Goal: Task Accomplishment & Management: Manage account settings

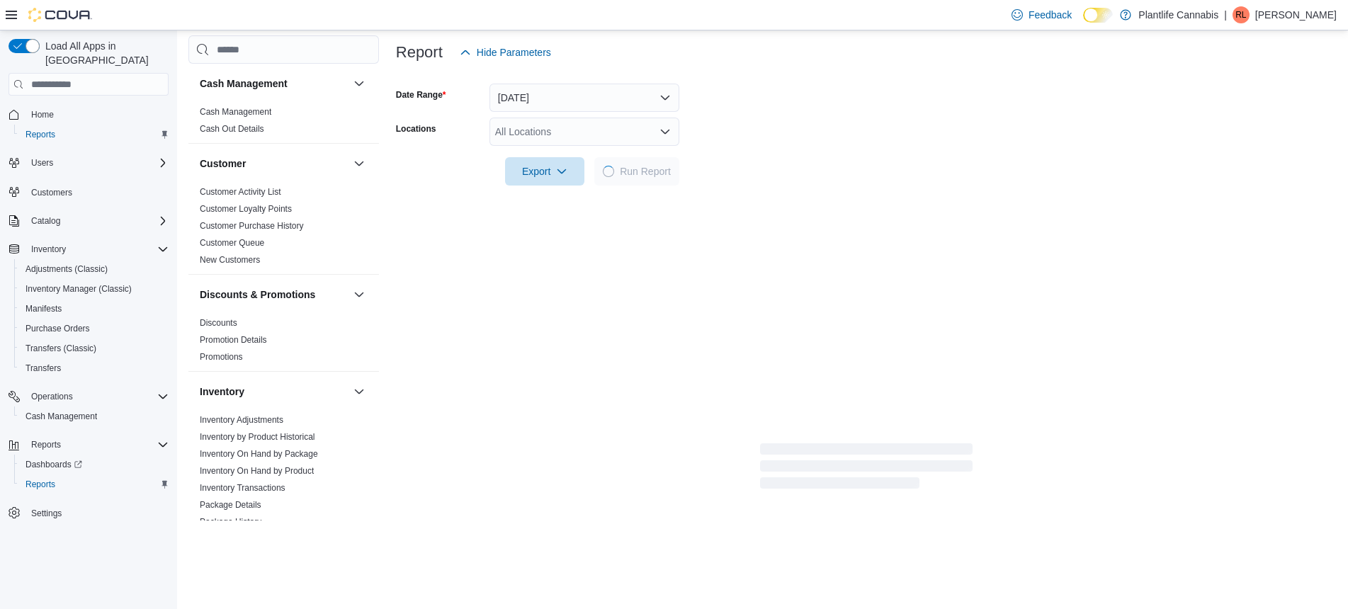
scroll to position [635, 0]
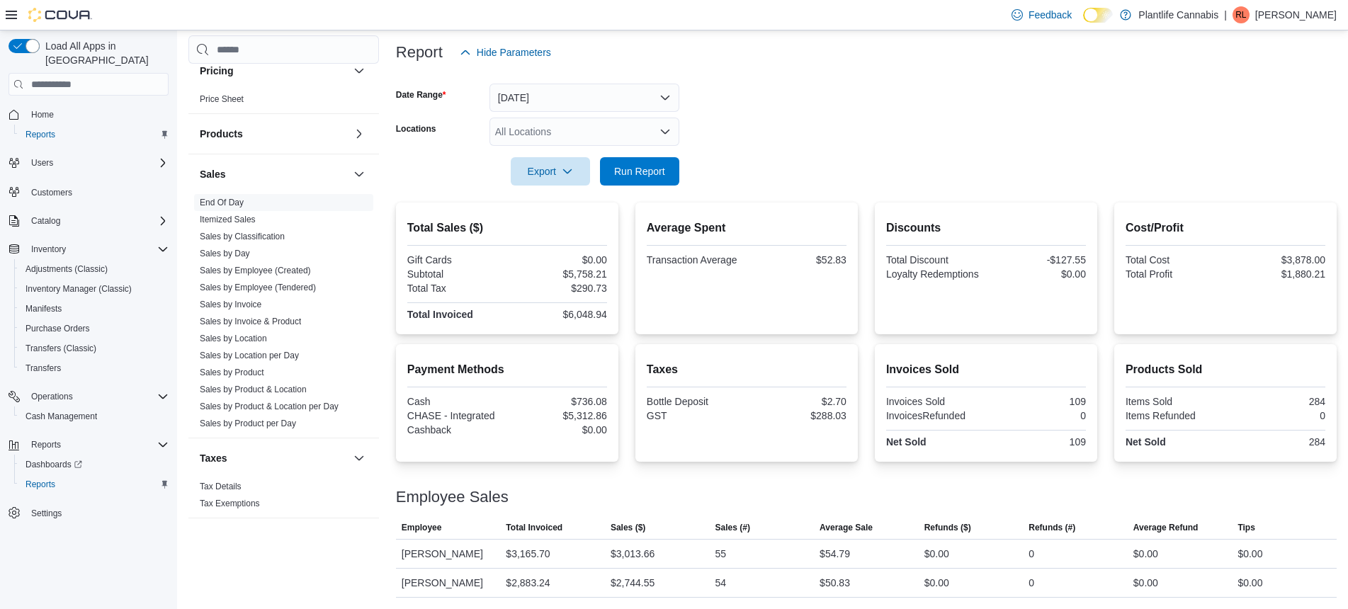
click at [600, 273] on div "$5,758.21" at bounding box center [558, 273] width 97 height 11
copy div "5,758.21"
click at [654, 579] on div "$2,744.55" at bounding box center [633, 582] width 44 height 17
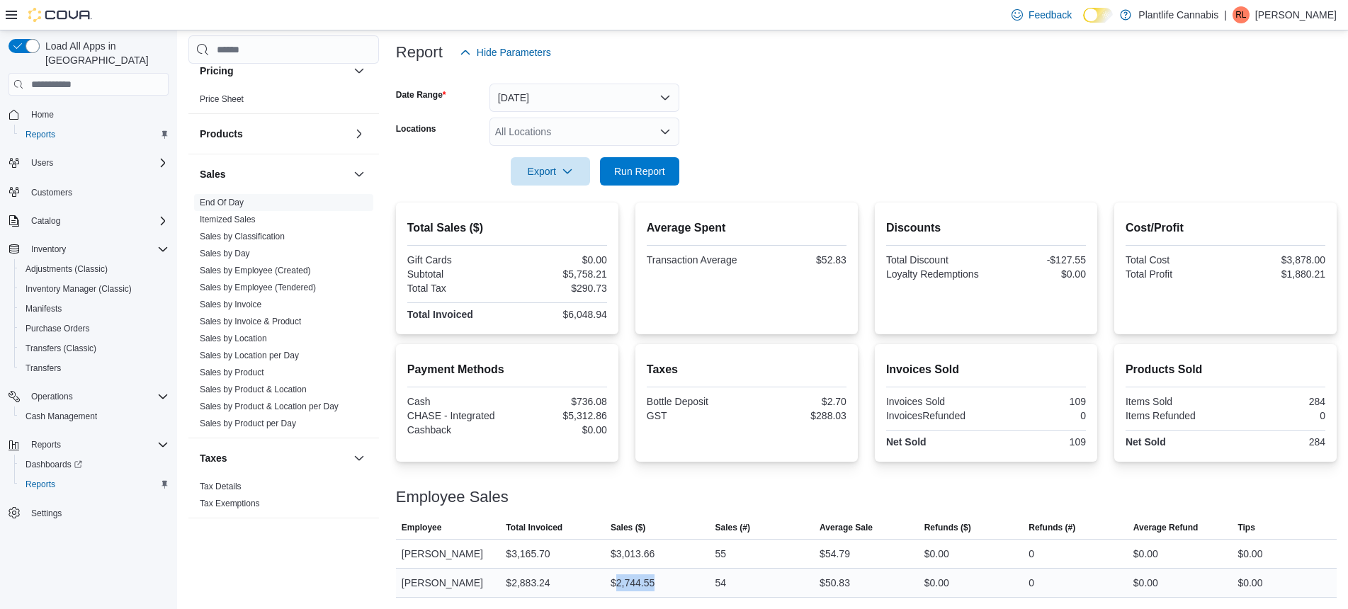
copy div "2,744.55"
click at [579, 304] on div "Gift Cards $0.00 Subtotal $5,758.21 Total Tax $290.73 Total Invoiced $6,048.94" at bounding box center [507, 288] width 200 height 69
click at [580, 312] on div "$6,048.94" at bounding box center [558, 314] width 97 height 11
copy div "6,048.94"
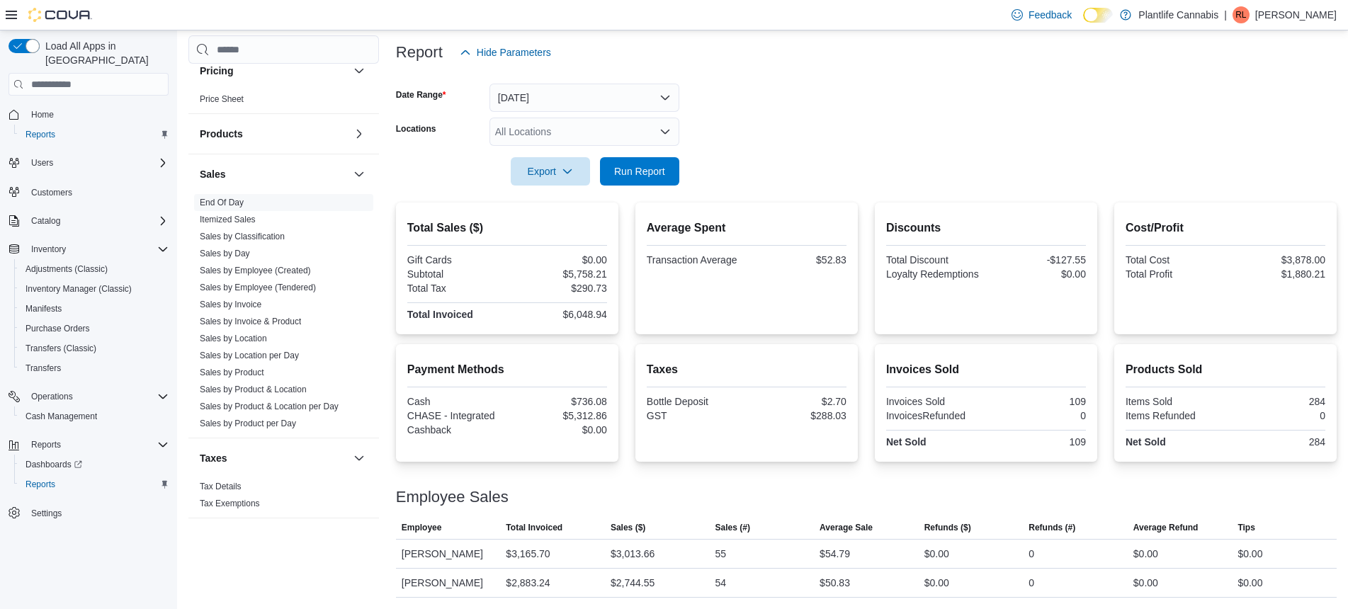
click at [592, 412] on div "$5,312.86" at bounding box center [558, 415] width 97 height 11
click at [593, 414] on div "$5,312.86" at bounding box center [558, 415] width 97 height 11
copy div "5,312.86"
click at [84, 411] on span "Cash Management" at bounding box center [61, 416] width 72 height 11
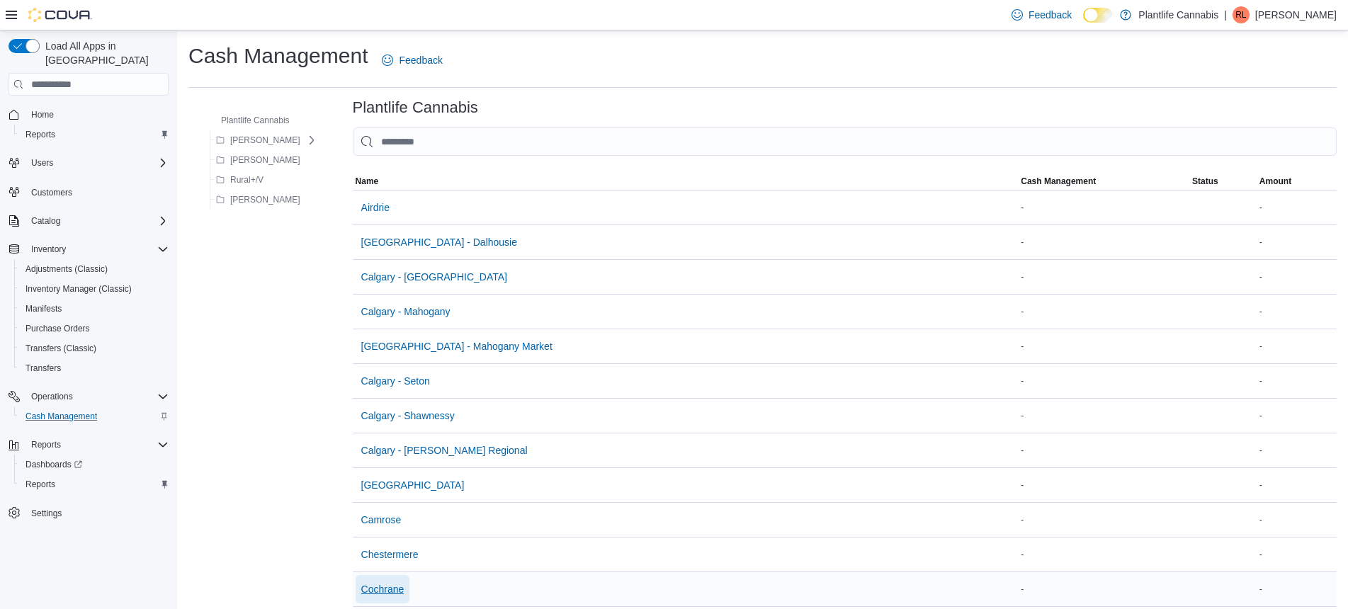
click at [380, 589] on span "Cochrane" at bounding box center [382, 589] width 43 height 14
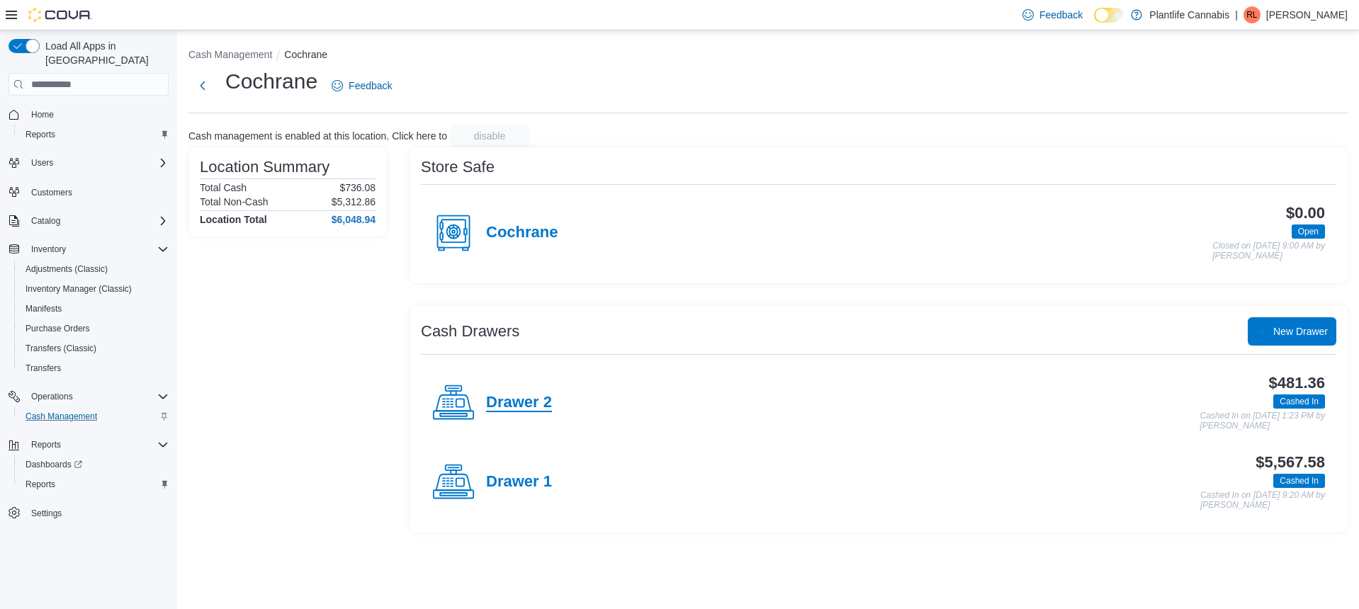
click at [522, 397] on h4 "Drawer 2" at bounding box center [519, 403] width 66 height 18
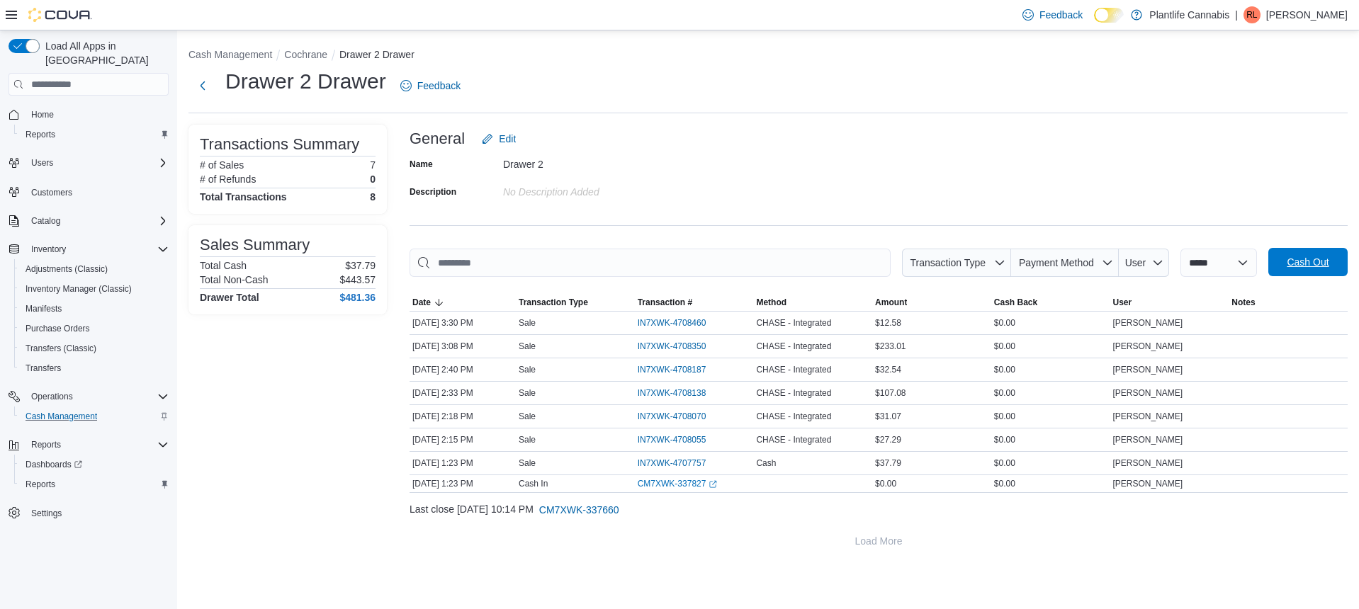
click at [1315, 263] on span "Cash Out" at bounding box center [1307, 262] width 42 height 14
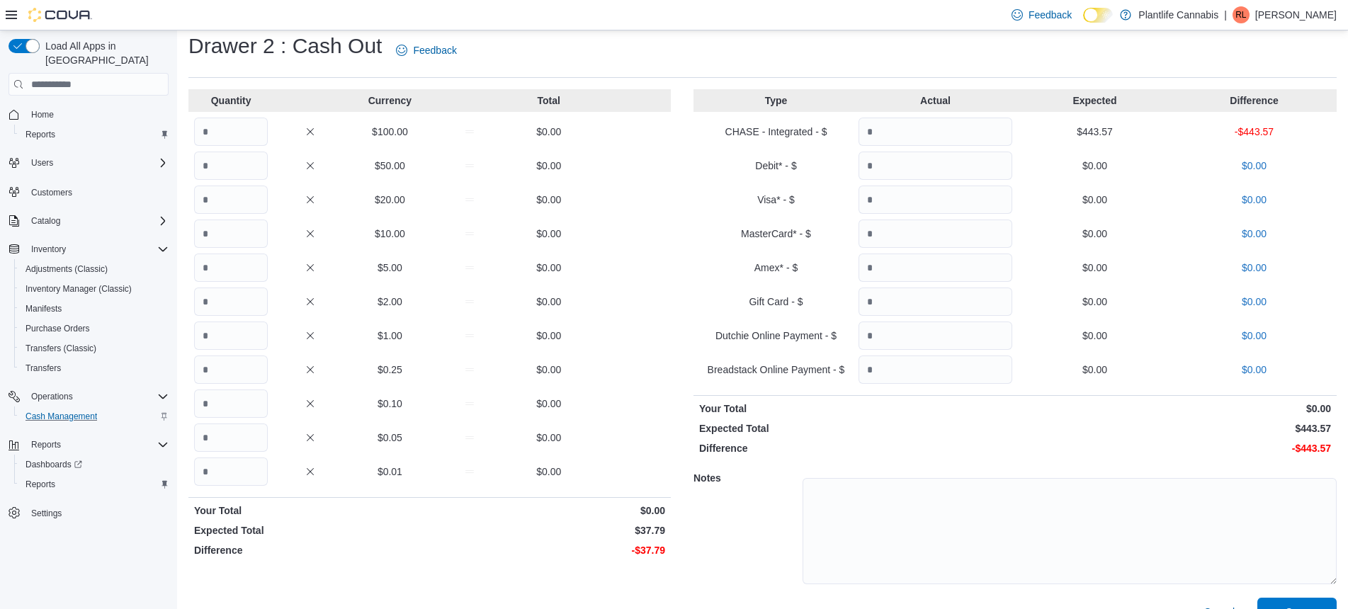
scroll to position [64, 0]
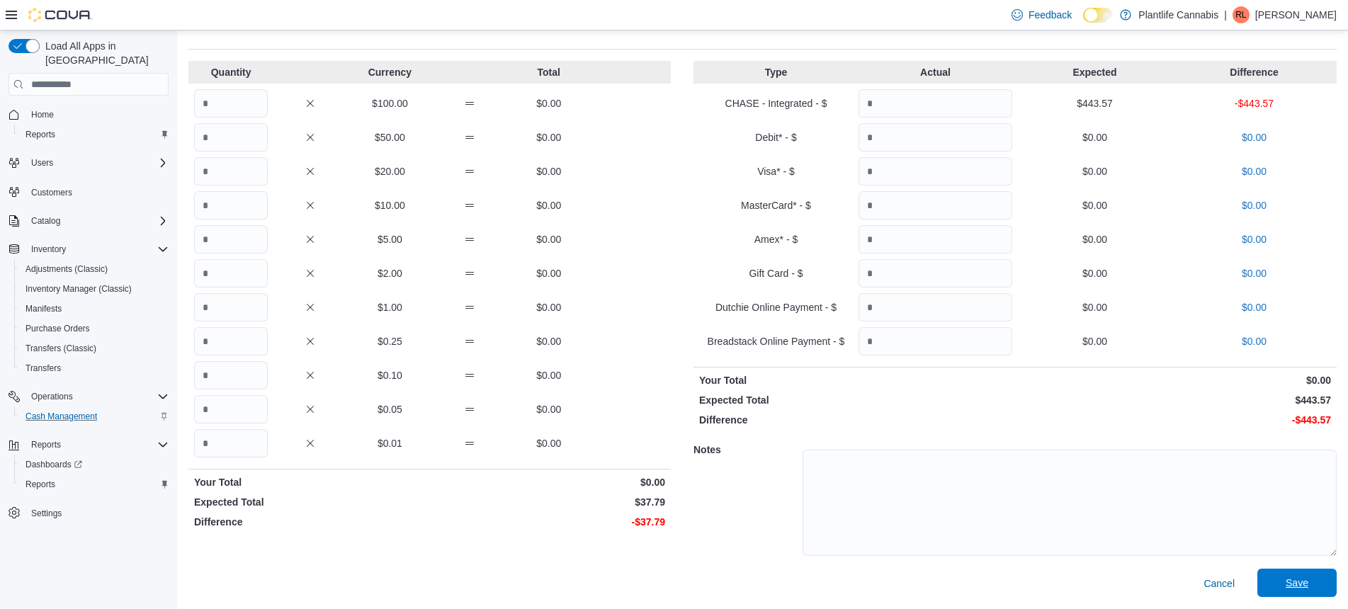
click at [1300, 577] on span "Save" at bounding box center [1297, 583] width 23 height 14
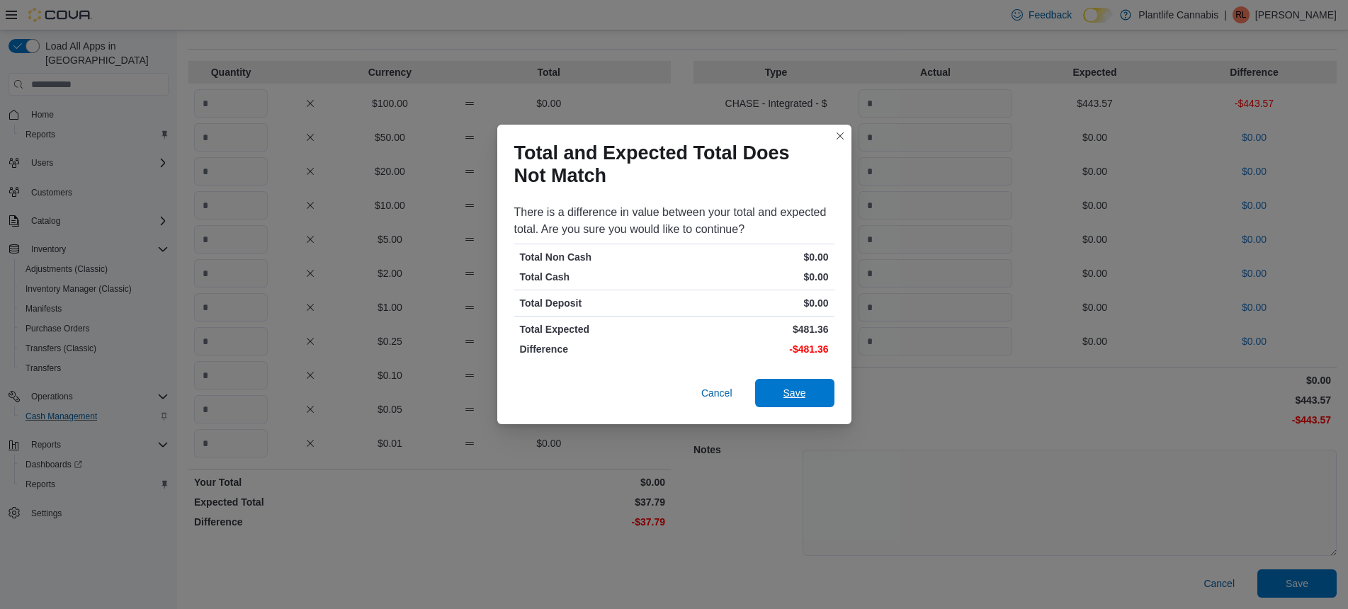
click at [791, 392] on span "Save" at bounding box center [794, 393] width 23 height 14
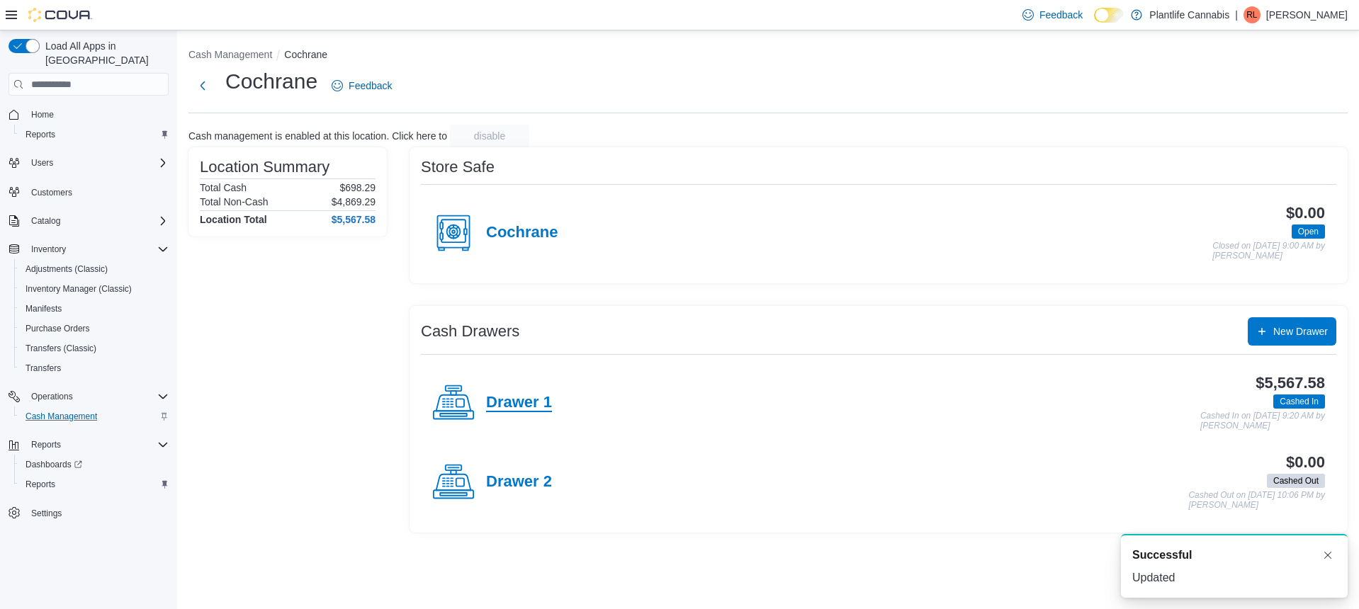
click at [531, 396] on h4 "Drawer 1" at bounding box center [519, 403] width 66 height 18
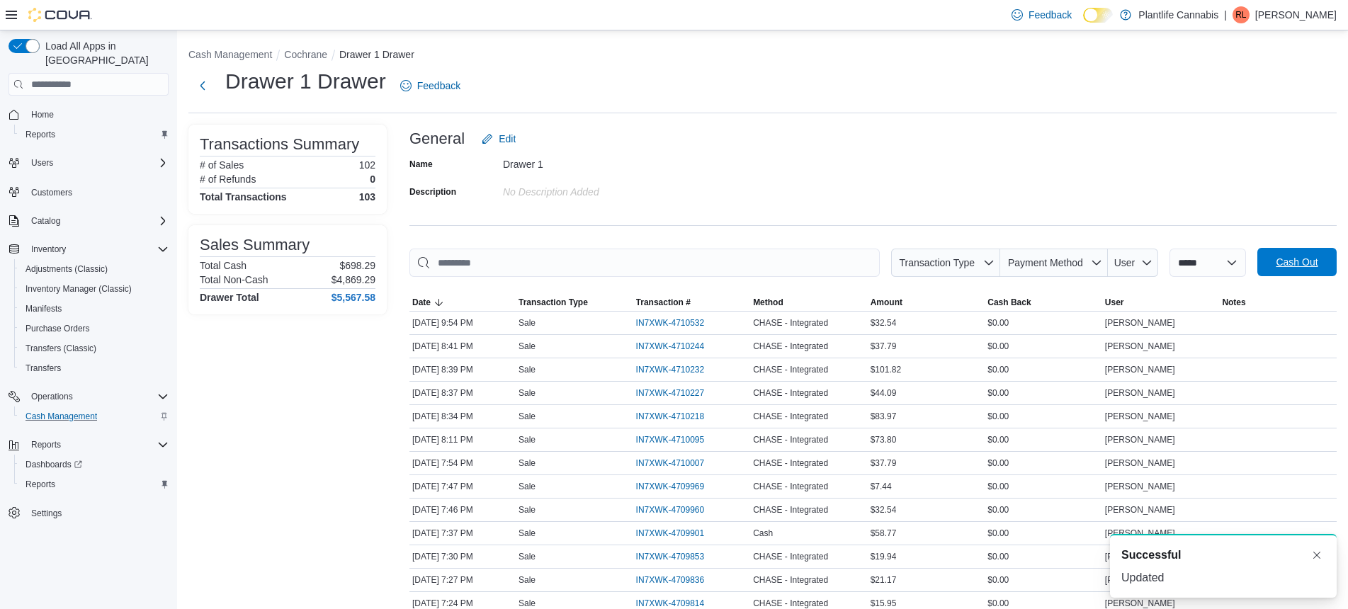
click at [1317, 260] on span "Cash Out" at bounding box center [1297, 262] width 42 height 14
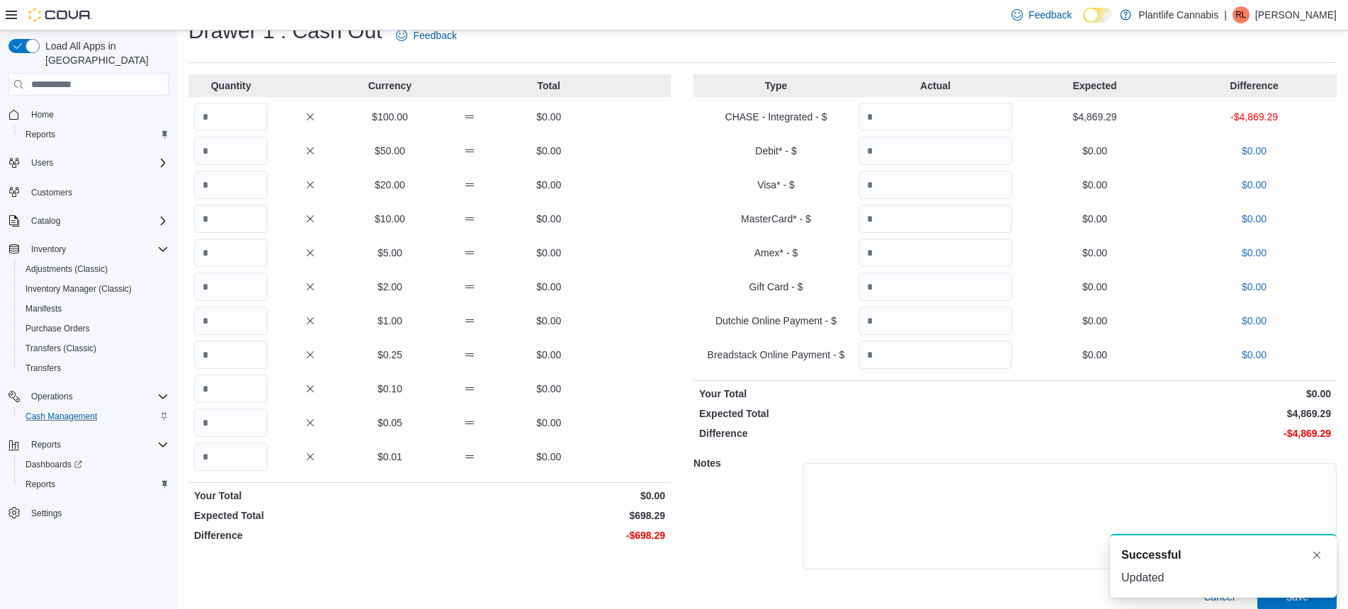
scroll to position [64, 0]
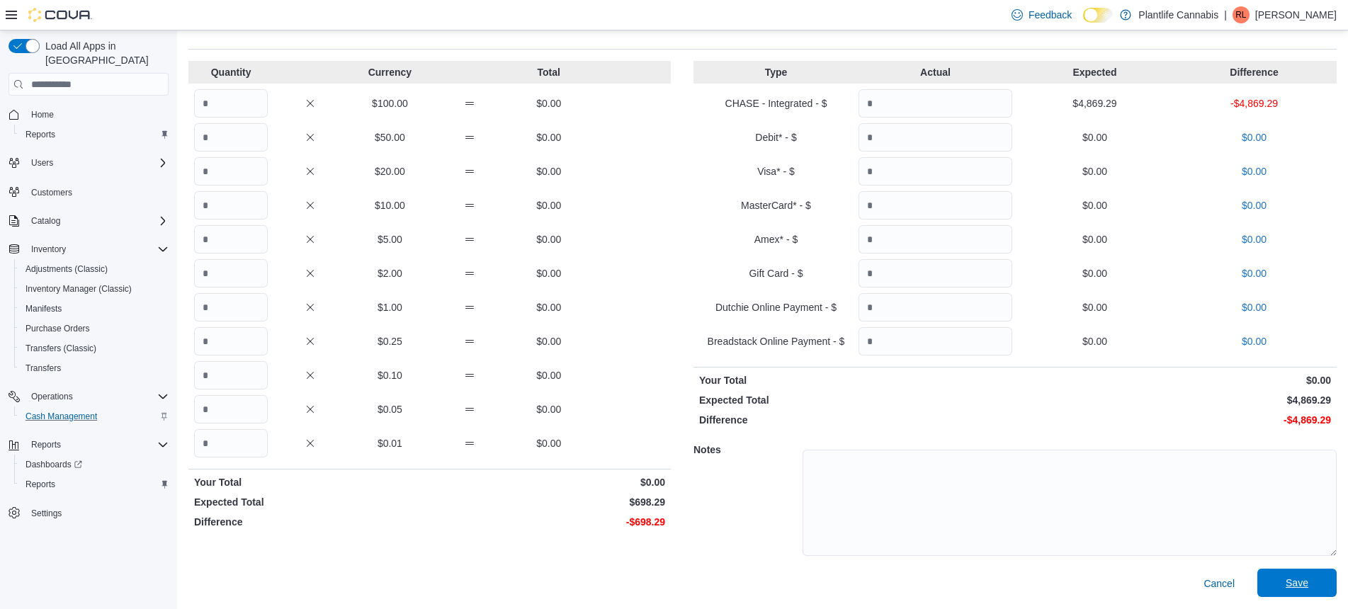
click at [1308, 589] on span "Save" at bounding box center [1297, 583] width 23 height 14
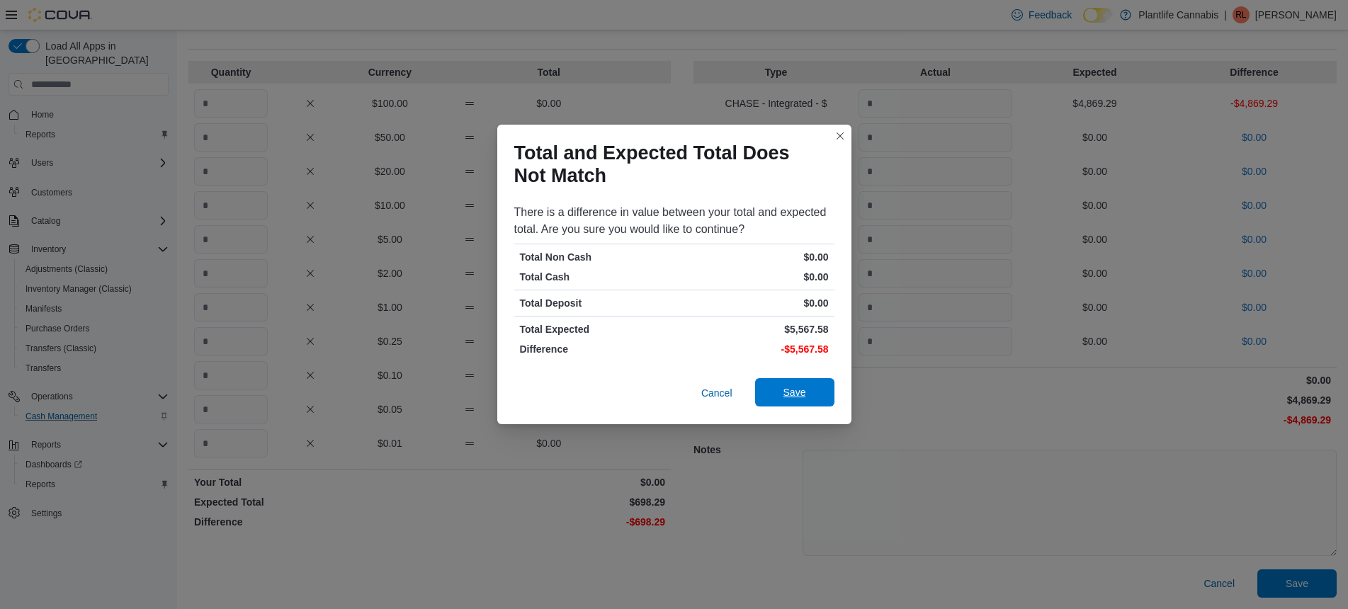
click at [798, 387] on span "Save" at bounding box center [794, 392] width 23 height 14
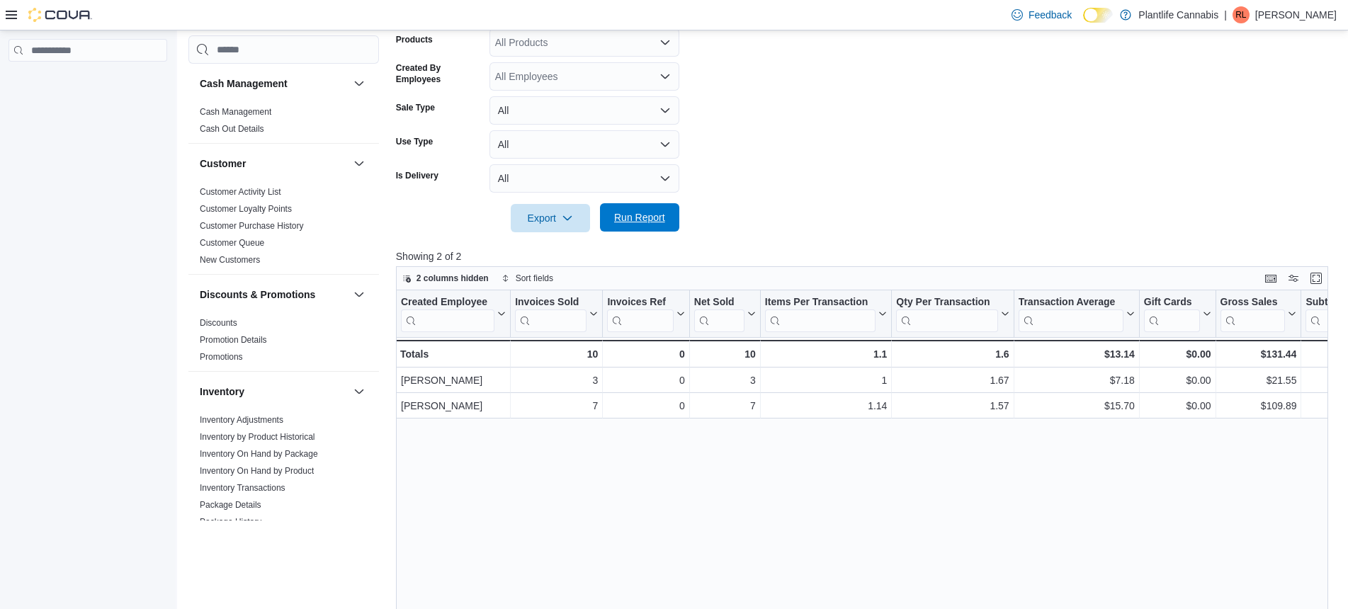
scroll to position [0, 34]
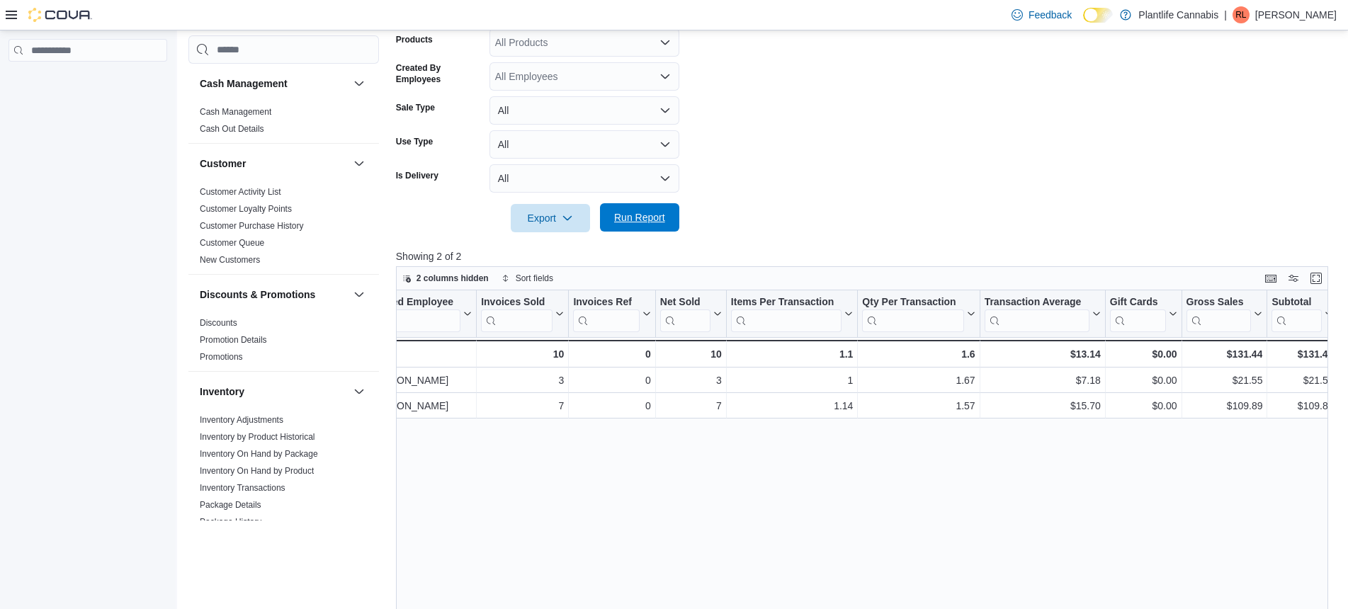
click at [630, 222] on span "Run Report" at bounding box center [639, 217] width 51 height 14
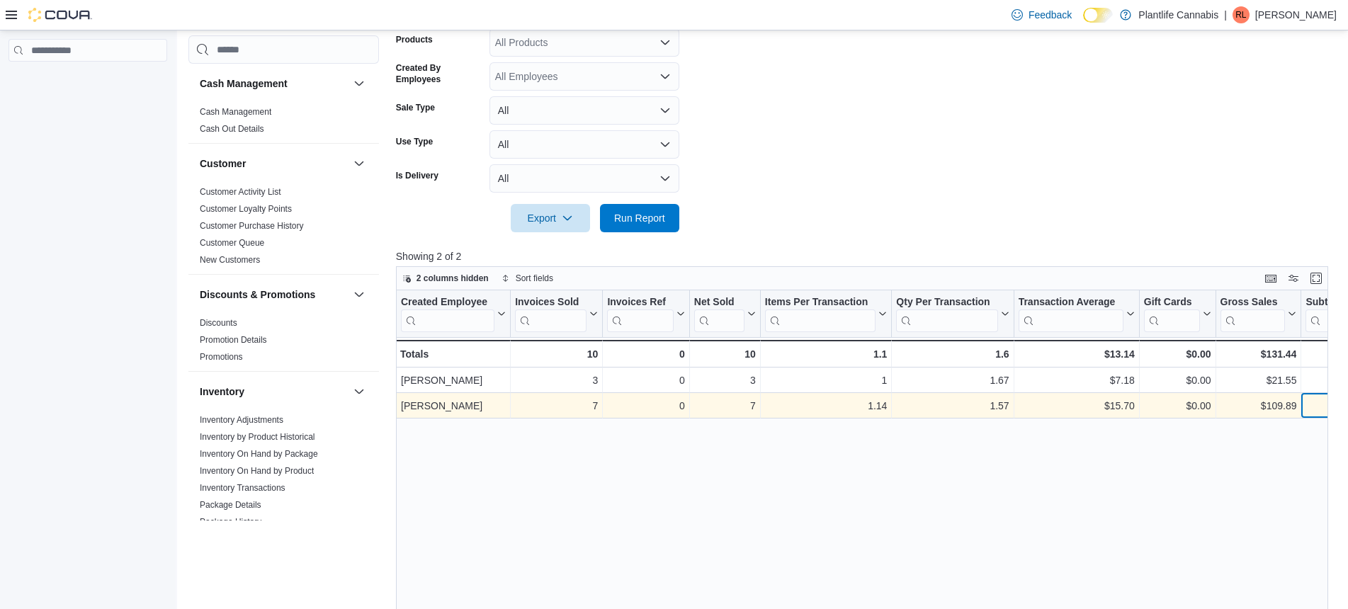
click at [1330, 408] on div "$109.89" at bounding box center [1336, 405] width 62 height 17
